Goal: Check status: Check status

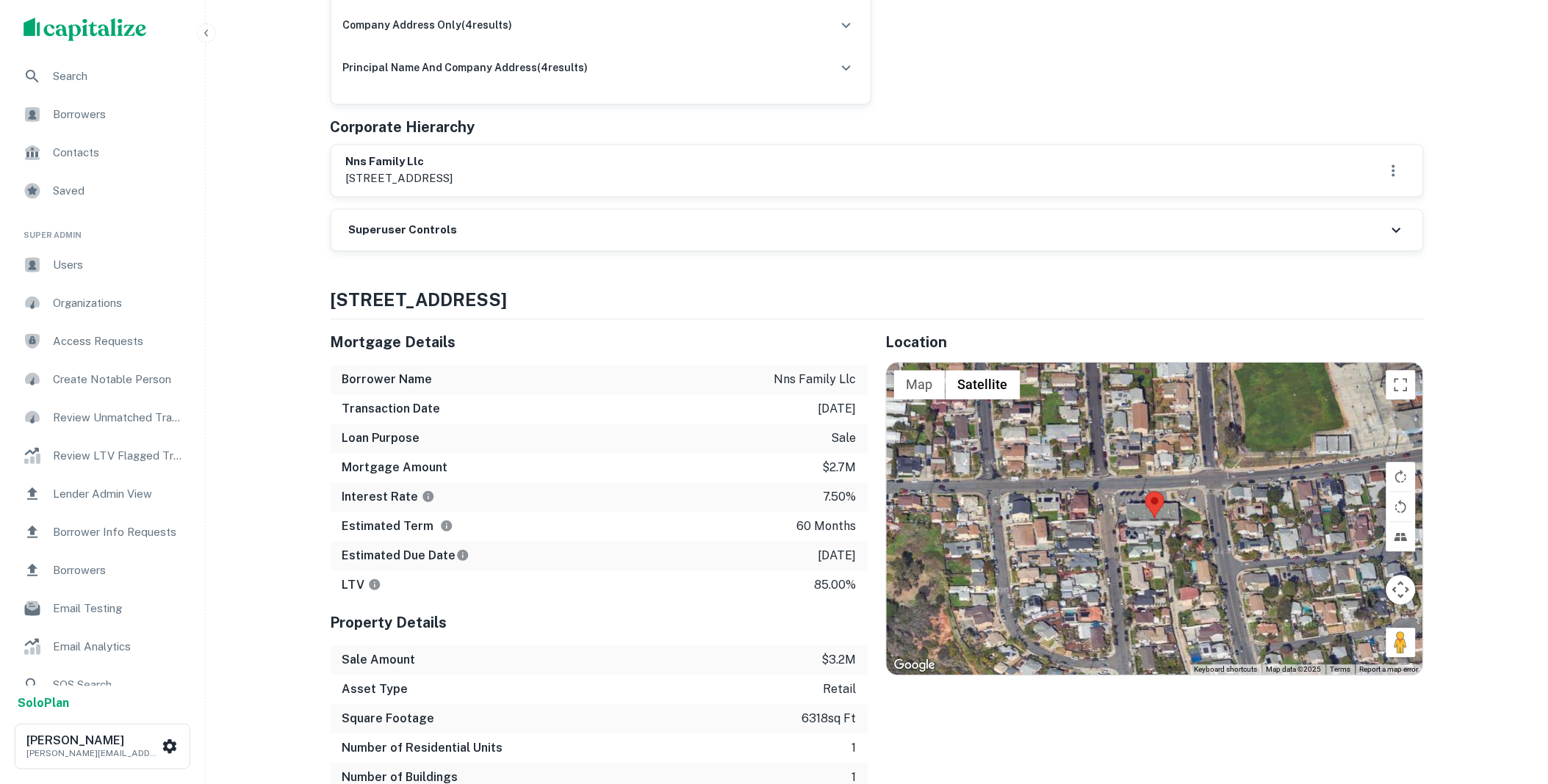
scroll to position [1495, 0]
